Goal: Transaction & Acquisition: Purchase product/service

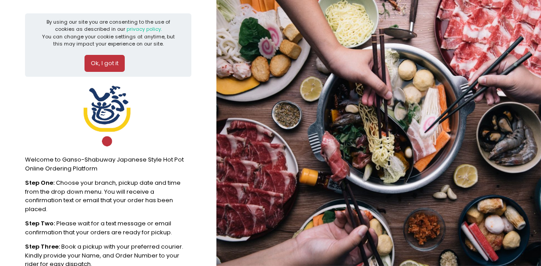
click at [111, 62] on button "Ok, I got it" at bounding box center [104, 63] width 40 height 17
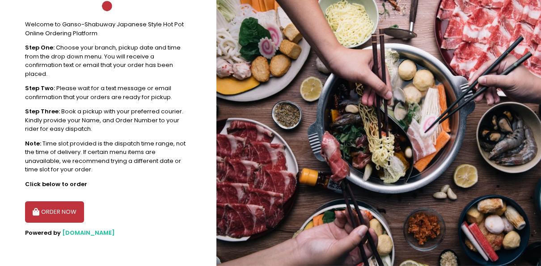
scroll to position [67, 0]
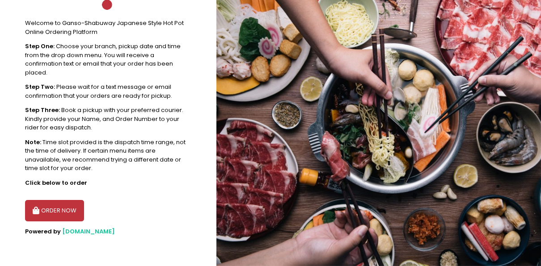
click at [58, 215] on button "ORDER NOW" at bounding box center [54, 210] width 59 height 21
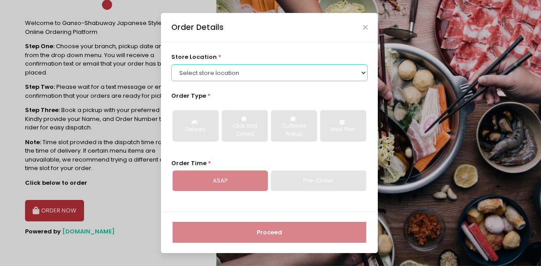
click at [250, 70] on select "Select store location [GEOGRAPHIC_DATA]-[GEOGRAPHIC_DATA]-[GEOGRAPHIC_DATA]" at bounding box center [269, 72] width 197 height 17
select select "6131cf7865f36a41443b7709"
click at [171, 64] on select "Select store location [GEOGRAPHIC_DATA]-[GEOGRAPHIC_DATA]-[GEOGRAPHIC_DATA]" at bounding box center [269, 72] width 197 height 17
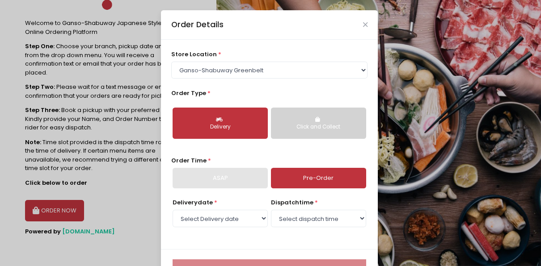
click at [227, 123] on div "Delivery" at bounding box center [220, 127] width 83 height 8
click at [304, 181] on link "Pre-Order" at bounding box center [318, 178] width 95 height 21
click at [255, 220] on select "Select Delivery date [DATE] [DATE] [DATE]" at bounding box center [220, 218] width 95 height 17
select select "[DATE]"
click at [173, 210] on select "Select Delivery date [DATE] [DATE] [DATE]" at bounding box center [220, 218] width 95 height 17
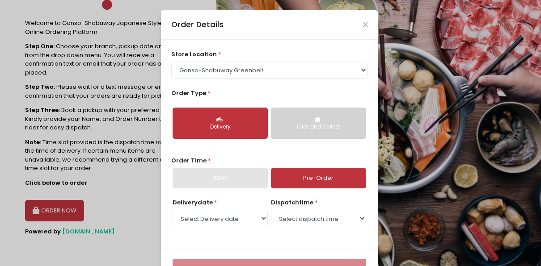
drag, startPoint x: 254, startPoint y: 208, endPoint x: 249, endPoint y: 172, distance: 37.0
click at [249, 172] on div "ASAP" at bounding box center [220, 178] width 95 height 21
click at [316, 219] on select "Select dispatch time 11:00 AM - 11:30 AM 11:30 AM - 12:00 PM 12:00 PM - 12:30 P…" at bounding box center [318, 218] width 95 height 17
select select "11:30"
click at [271, 210] on select "Select dispatch time 11:00 AM - 11:30 AM 11:30 AM - 12:00 PM 12:00 PM - 12:30 P…" at bounding box center [318, 218] width 95 height 17
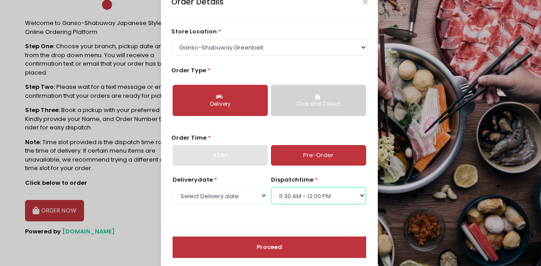
scroll to position [34, 0]
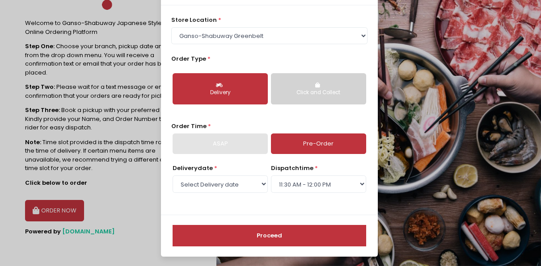
click at [277, 236] on button "Proceed" at bounding box center [270, 235] width 194 height 21
